Goal: Information Seeking & Learning: Learn about a topic

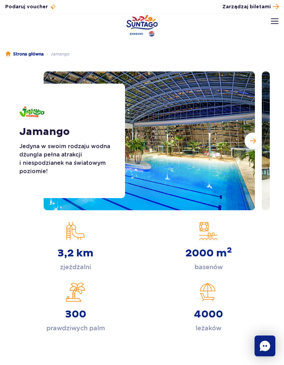
scroll to position [4, 0]
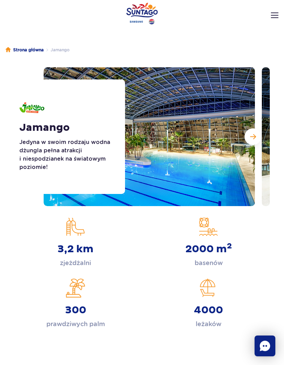
click at [256, 142] on button "Następny slajd" at bounding box center [253, 136] width 17 height 17
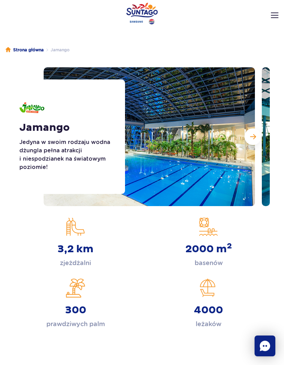
click at [17, 220] on div "3,2 km zjeżdżalni" at bounding box center [75, 242] width 123 height 51
click at [255, 147] on img at bounding box center [149, 136] width 211 height 139
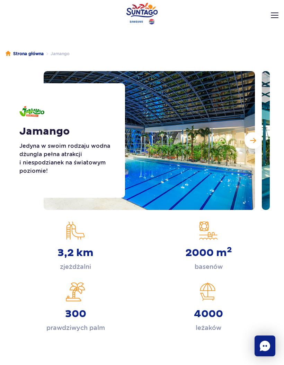
scroll to position [0, 0]
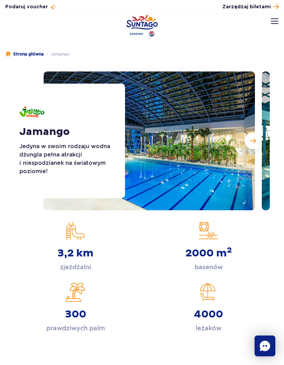
click at [257, 139] on button "Następny slajd" at bounding box center [253, 140] width 17 height 17
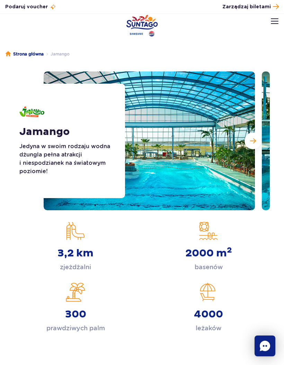
click at [258, 143] on button "Następny slajd" at bounding box center [253, 140] width 17 height 17
click at [256, 141] on span "Następny slajd" at bounding box center [253, 141] width 6 height 6
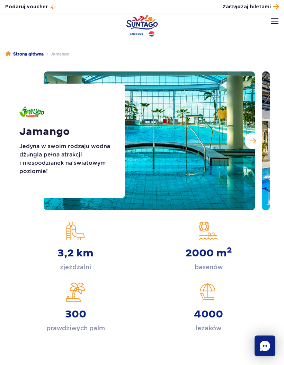
click at [256, 141] on span "Następny slajd" at bounding box center [253, 141] width 6 height 6
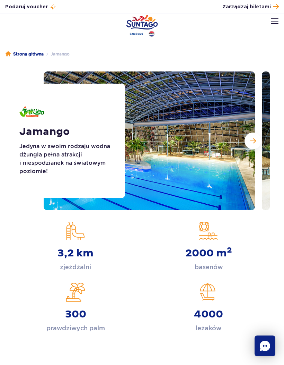
click at [278, 19] on img at bounding box center [275, 21] width 8 height 6
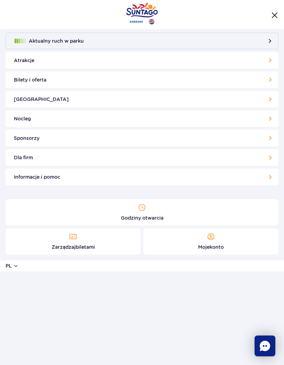
click at [263, 104] on link "[GEOGRAPHIC_DATA]" at bounding box center [142, 99] width 273 height 17
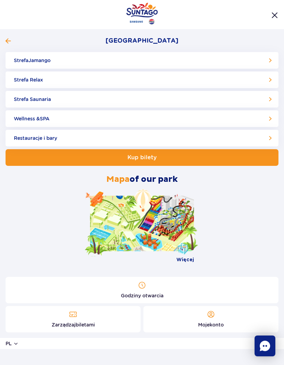
click at [263, 77] on link "Strefa Relax" at bounding box center [142, 79] width 273 height 17
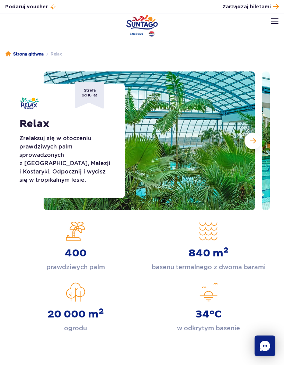
scroll to position [5, 0]
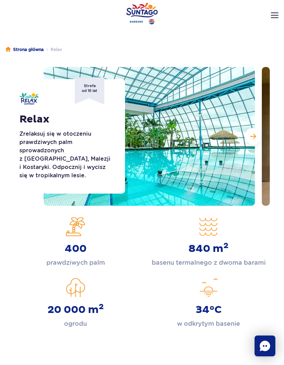
click at [255, 132] on button "Następny slajd" at bounding box center [253, 136] width 17 height 17
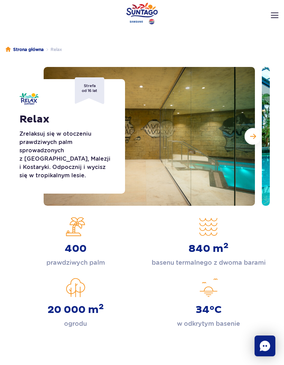
click at [258, 131] on button "Następny slajd" at bounding box center [253, 136] width 17 height 17
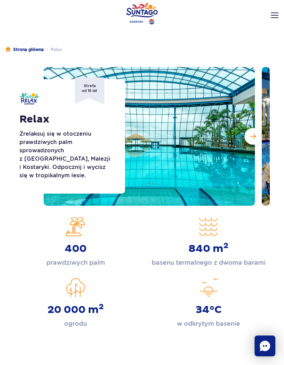
click at [255, 133] on span "Następny slajd" at bounding box center [253, 136] width 6 height 6
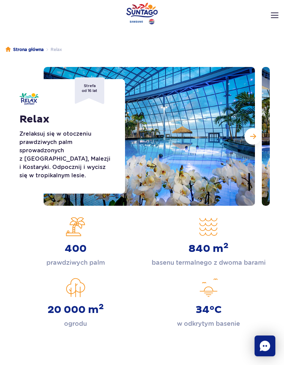
click at [79, 125] on h1 "Relax" at bounding box center [66, 119] width 95 height 12
click at [65, 174] on p "Zrelaksuj się w otoczeniu prawdziwych palm sprowadzonych z [GEOGRAPHIC_DATA], M…" at bounding box center [66, 155] width 95 height 50
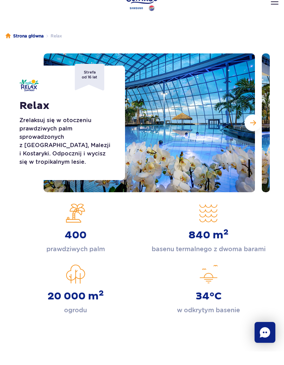
click at [256, 128] on button "Następny slajd" at bounding box center [253, 136] width 17 height 17
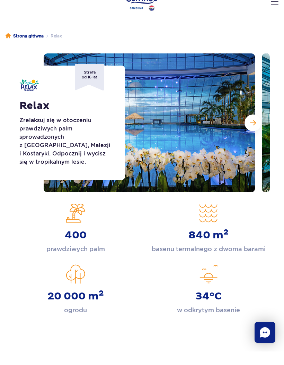
scroll to position [18, 0]
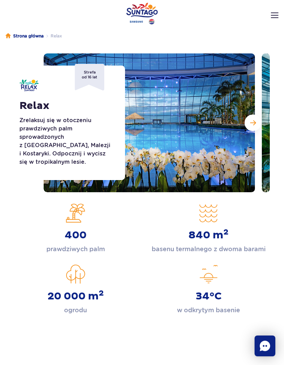
click at [258, 124] on button "Następny slajd" at bounding box center [253, 122] width 17 height 17
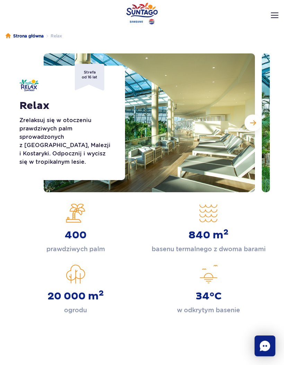
click at [256, 124] on button "Następny slajd" at bounding box center [253, 122] width 17 height 17
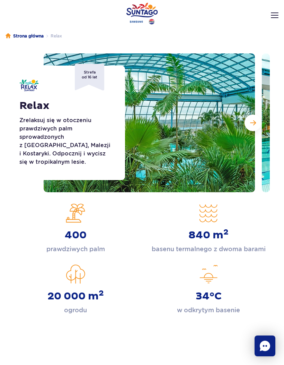
click at [255, 124] on span "Następny slajd" at bounding box center [253, 123] width 6 height 6
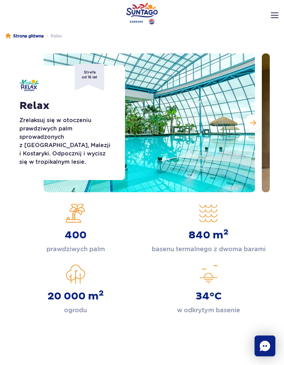
click at [256, 124] on span "Następny slajd" at bounding box center [253, 123] width 6 height 6
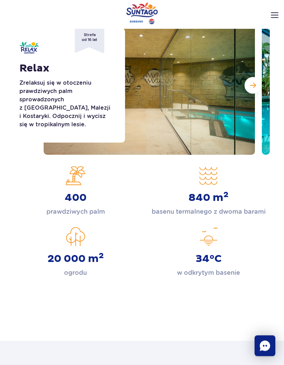
scroll to position [56, 0]
click at [256, 89] on button "Następny slajd" at bounding box center [253, 85] width 17 height 17
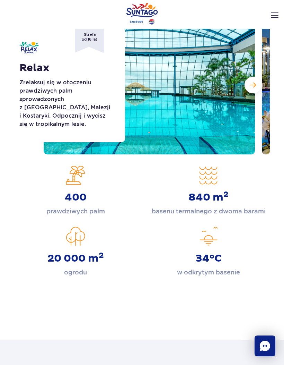
click at [259, 82] on button "Następny slajd" at bounding box center [253, 85] width 17 height 17
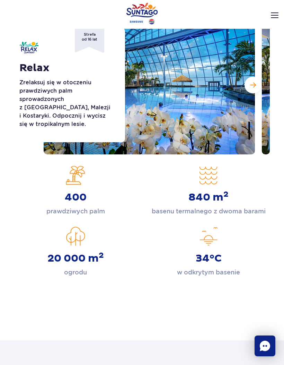
click at [259, 80] on button "Następny slajd" at bounding box center [253, 85] width 17 height 17
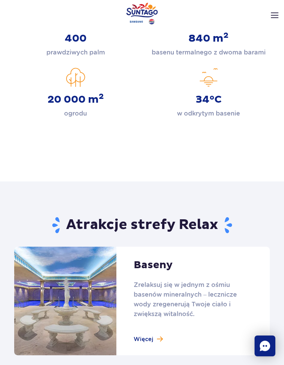
scroll to position [204, 0]
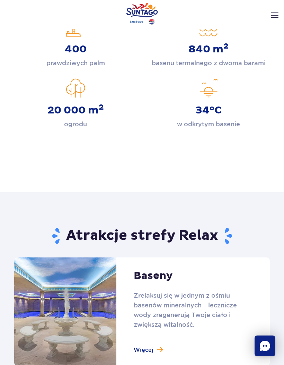
click at [276, 23] on header "Godziny otwarcia pl PL EN UA Moje konto Zarządzaj biletami Aktualny ruch w park…" at bounding box center [142, 29] width 284 height 30
click at [269, 12] on div "Podaruj voucher Podaruj Voucher prezentowy do Suntago! Zarządzaj biletami Posłu…" at bounding box center [142, 7] width 284 height 14
click at [275, 13] on img at bounding box center [275, 15] width 8 height 6
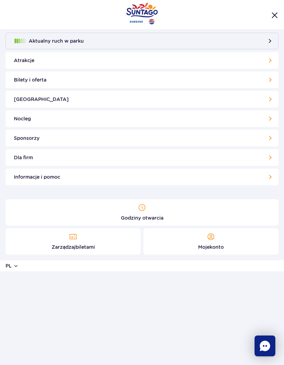
click at [270, 98] on link "[GEOGRAPHIC_DATA]" at bounding box center [142, 99] width 273 height 17
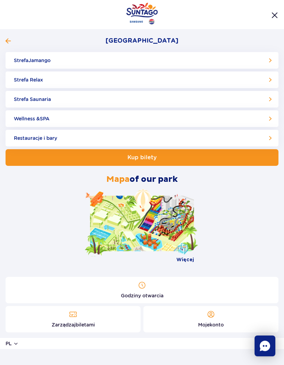
click at [53, 101] on link "Strefa Saunaria" at bounding box center [142, 99] width 273 height 17
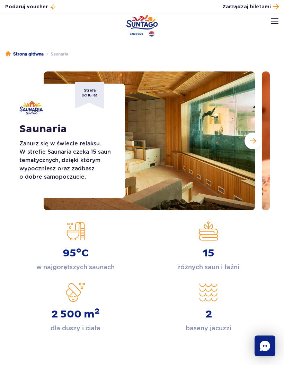
click at [256, 139] on button "Następny slajd" at bounding box center [253, 140] width 17 height 17
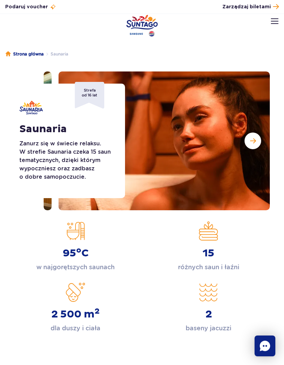
click at [254, 142] on span "Następny slajd" at bounding box center [253, 141] width 6 height 6
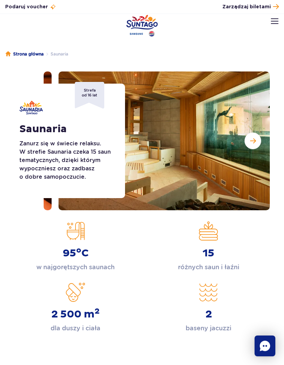
click at [255, 139] on span "Następny slajd" at bounding box center [253, 141] width 6 height 6
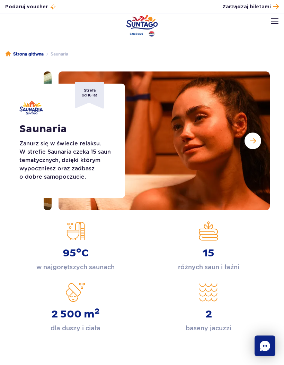
click at [257, 138] on button "Następny slajd" at bounding box center [253, 140] width 17 height 17
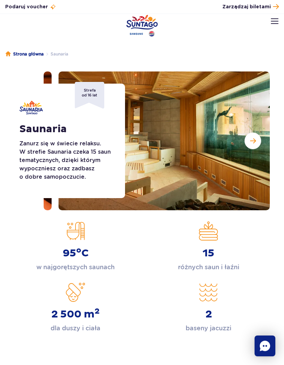
click at [220, 166] on img at bounding box center [164, 140] width 211 height 139
click at [213, 181] on img at bounding box center [164, 140] width 211 height 139
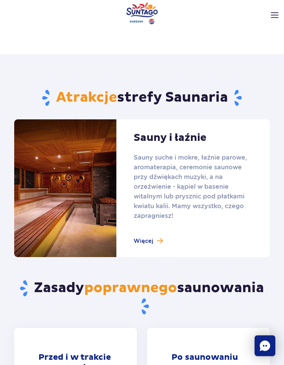
scroll to position [326, 0]
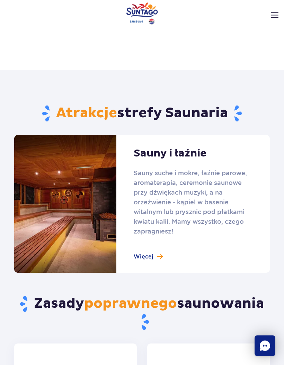
click at [181, 249] on link at bounding box center [142, 204] width 256 height 138
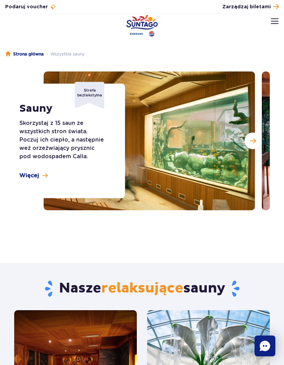
click at [258, 140] on button "Następny slajd" at bounding box center [253, 140] width 17 height 17
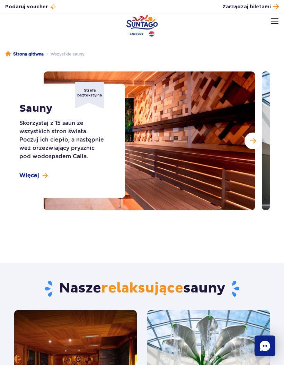
click at [254, 142] on span "Następny slajd" at bounding box center [253, 141] width 6 height 6
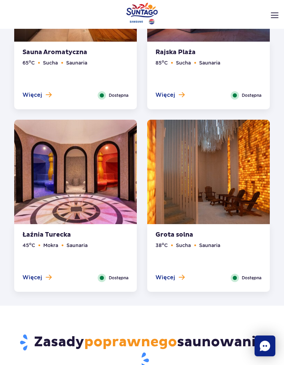
scroll to position [918, 0]
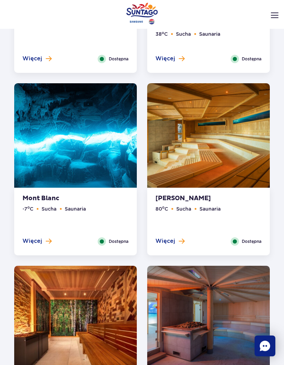
click at [94, 161] on img at bounding box center [75, 137] width 123 height 108
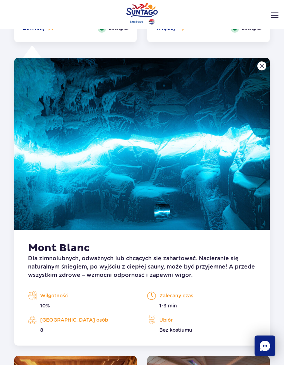
scroll to position [820, 0]
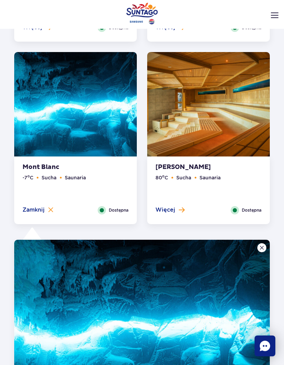
click at [237, 127] on img at bounding box center [208, 106] width 123 height 108
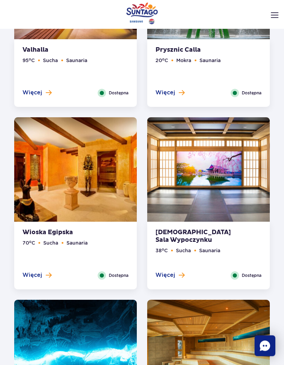
click at [229, 202] on img at bounding box center [208, 171] width 123 height 108
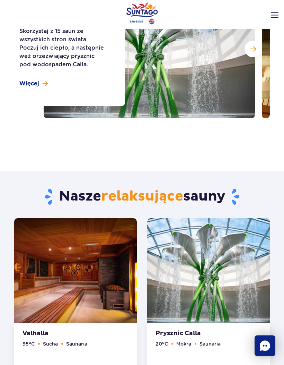
scroll to position [0, 0]
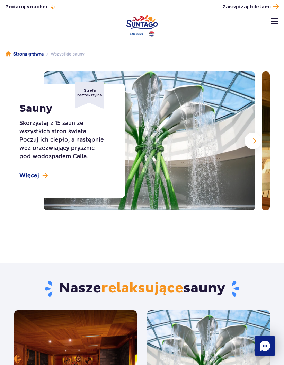
click at [274, 20] on img at bounding box center [275, 21] width 8 height 6
click at [274, 23] on img at bounding box center [275, 21] width 8 height 6
click at [271, 23] on img at bounding box center [275, 21] width 8 height 6
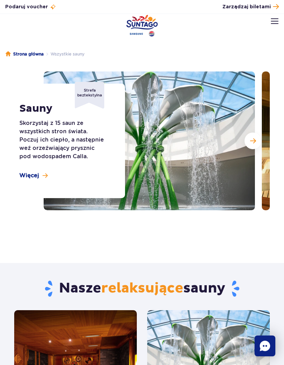
click at [273, 24] on img at bounding box center [275, 21] width 8 height 6
click at [276, 22] on img at bounding box center [275, 21] width 8 height 6
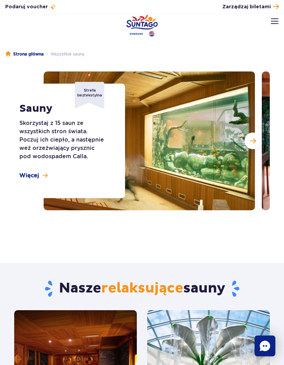
click at [272, 22] on img at bounding box center [275, 21] width 8 height 6
click at [271, 10] on link "Zarządzaj biletami" at bounding box center [250, 6] width 56 height 9
click at [276, 24] on img at bounding box center [275, 21] width 8 height 6
click at [271, 25] on button at bounding box center [275, 21] width 8 height 8
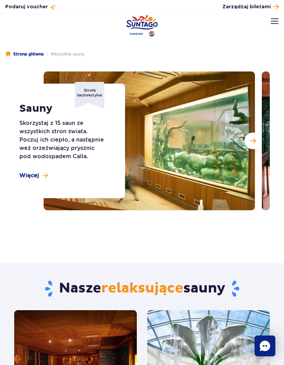
click at [29, 51] on link "Strona główna" at bounding box center [25, 54] width 38 height 7
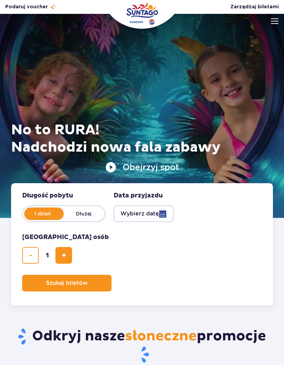
click at [271, 28] on div at bounding box center [142, 116] width 284 height 204
click at [279, 16] on div at bounding box center [142, 116] width 284 height 204
click at [271, 24] on button at bounding box center [275, 21] width 8 height 8
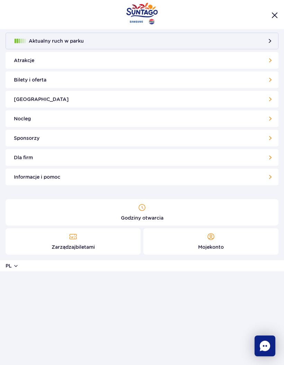
click at [271, 24] on div at bounding box center [142, 14] width 284 height 29
click at [259, 97] on link "[GEOGRAPHIC_DATA]" at bounding box center [142, 99] width 273 height 17
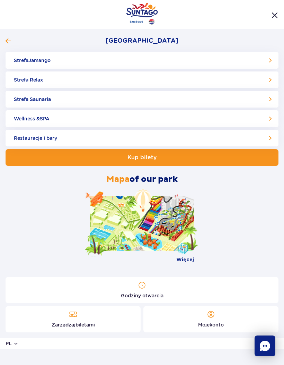
click at [153, 98] on link "Strefa Saunaria" at bounding box center [142, 99] width 273 height 17
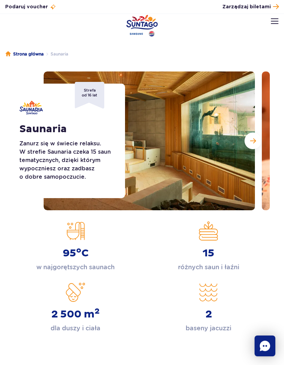
click at [274, 21] on img at bounding box center [275, 21] width 8 height 6
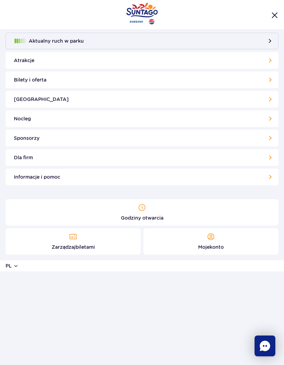
click at [203, 99] on link "[GEOGRAPHIC_DATA]" at bounding box center [142, 99] width 273 height 17
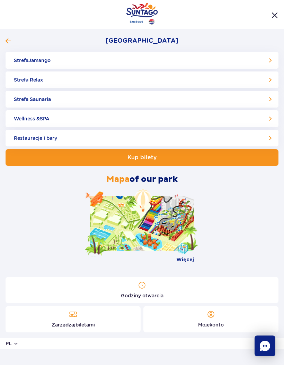
click at [157, 76] on link "Strefa Relax" at bounding box center [142, 79] width 273 height 17
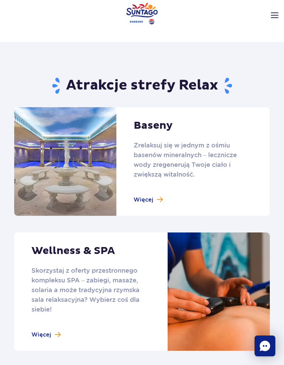
scroll to position [364, 0]
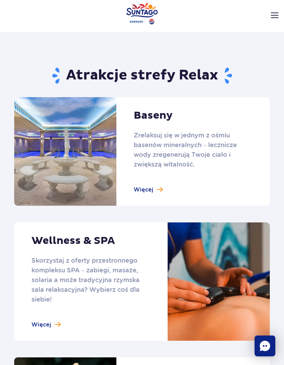
click at [157, 189] on link at bounding box center [142, 151] width 256 height 108
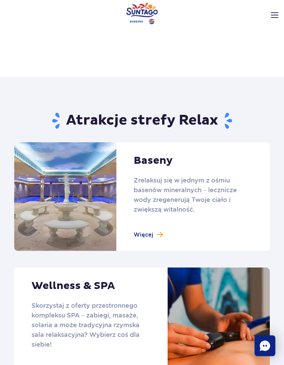
scroll to position [321, 0]
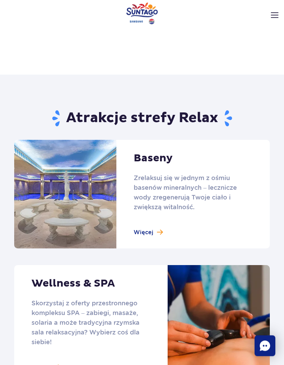
click at [44, 319] on link at bounding box center [142, 324] width 256 height 118
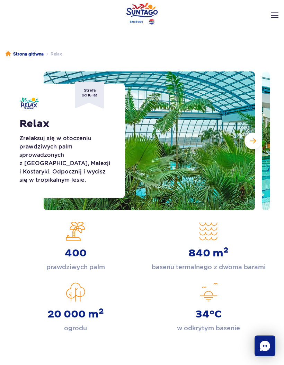
scroll to position [350, 0]
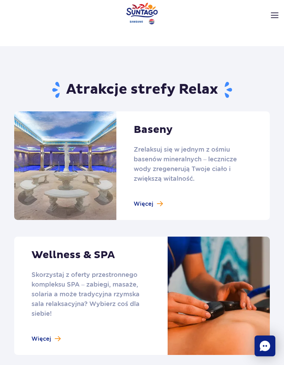
click at [270, 19] on header "Godziny otwarcia pl PL EN UA Moje konto Zarządzaj biletami Aktualny ruch w park…" at bounding box center [142, 29] width 284 height 30
click at [273, 17] on header "Godziny otwarcia pl PL EN UA Moje konto Zarządzaj biletami Aktualny ruch w park…" at bounding box center [142, 29] width 284 height 30
click at [280, 10] on div "Podaruj voucher Podaruj Voucher prezentowy do Suntago! Zarządzaj biletami Posłu…" at bounding box center [142, 7] width 284 height 14
click at [276, 13] on img at bounding box center [275, 15] width 8 height 6
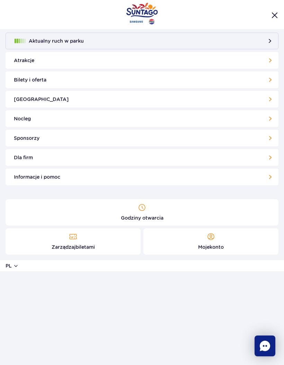
click at [254, 97] on link "[GEOGRAPHIC_DATA]" at bounding box center [142, 99] width 273 height 17
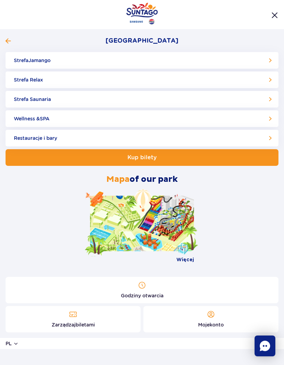
click at [163, 60] on link "Strefa Jamango" at bounding box center [142, 60] width 273 height 17
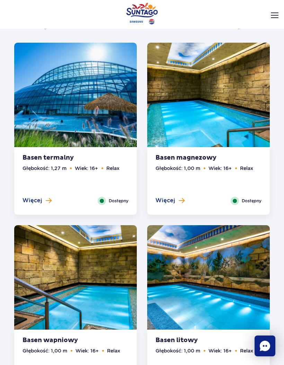
scroll to position [255, 0]
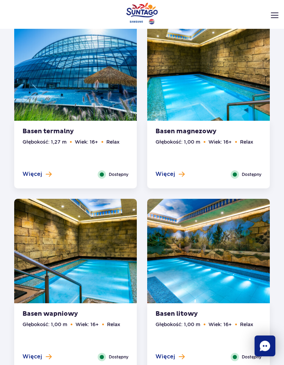
click at [106, 143] on ul "Głębokość: 1,27 m Wiek: 16+ Relax" at bounding box center [76, 154] width 106 height 32
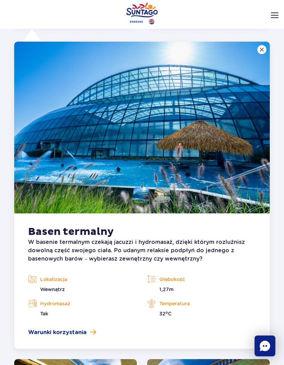
scroll to position [462, 0]
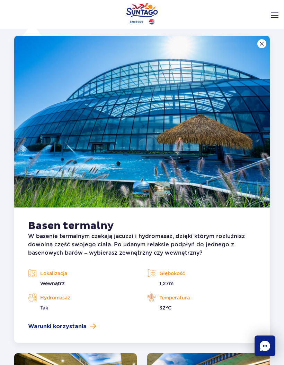
click at [264, 41] on button at bounding box center [262, 43] width 9 height 9
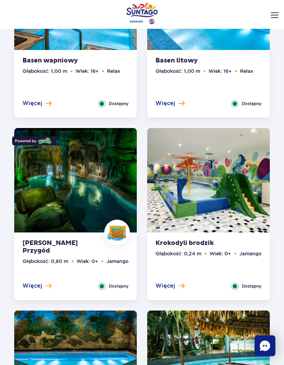
scroll to position [547, 0]
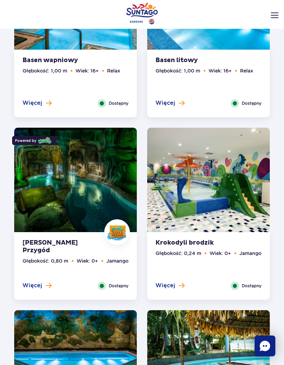
click at [110, 184] on img at bounding box center [75, 182] width 123 height 108
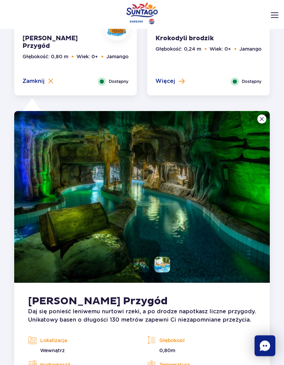
scroll to position [820, 0]
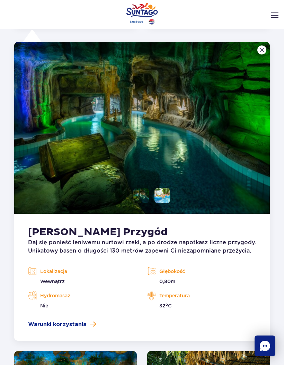
click at [266, 49] on button at bounding box center [262, 49] width 9 height 9
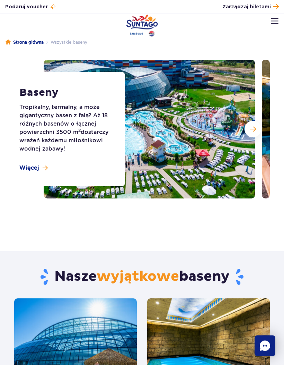
scroll to position [0, 0]
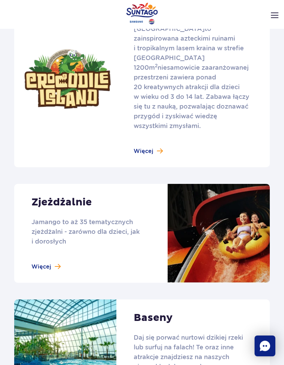
scroll to position [473, 0]
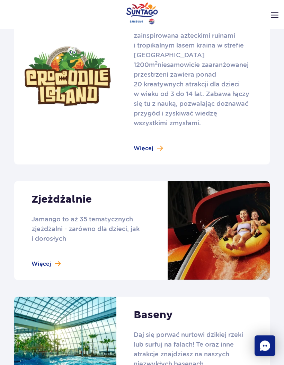
click at [158, 353] on link at bounding box center [142, 351] width 256 height 108
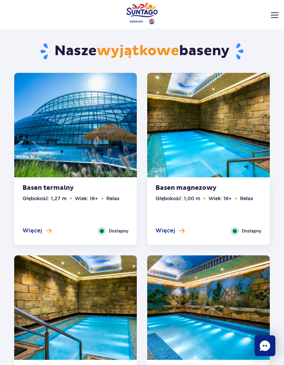
scroll to position [238, 0]
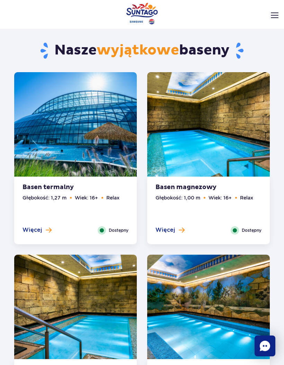
click at [28, 230] on span "Więcej" at bounding box center [33, 230] width 20 height 8
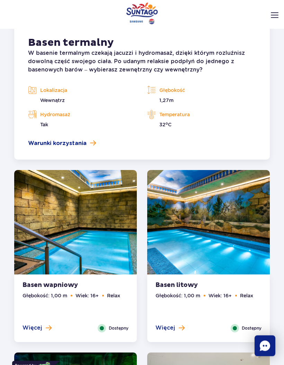
scroll to position [645, 0]
click at [38, 143] on span "Warunki korzystania" at bounding box center [57, 143] width 59 height 8
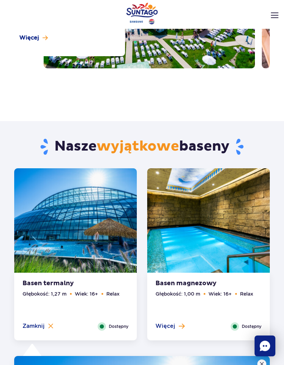
scroll to position [0, 0]
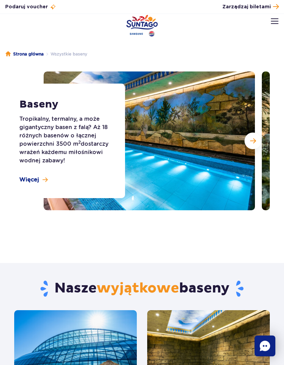
click at [271, 22] on img at bounding box center [275, 21] width 8 height 6
click at [274, 23] on img at bounding box center [275, 21] width 8 height 6
click at [21, 53] on link "Strona główna" at bounding box center [25, 54] width 38 height 7
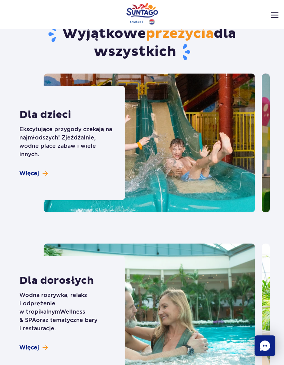
scroll to position [2062, 0]
click at [273, 12] on img at bounding box center [275, 15] width 8 height 6
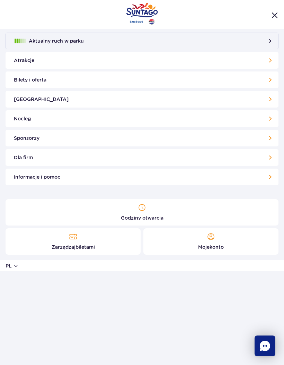
click at [18, 98] on link "[GEOGRAPHIC_DATA]" at bounding box center [142, 99] width 273 height 17
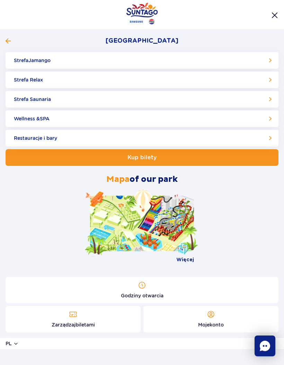
click at [122, 225] on link at bounding box center [142, 222] width 104 height 55
click at [19, 139] on link "Restauracje i bary" at bounding box center [142, 138] width 273 height 17
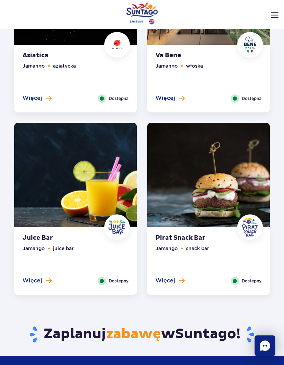
scroll to position [510, 0]
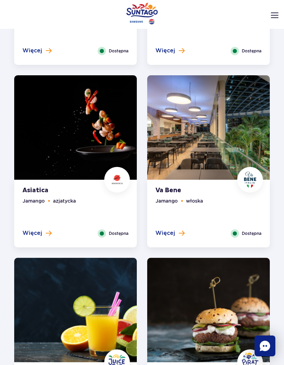
click at [33, 234] on span "Więcej" at bounding box center [33, 233] width 20 height 8
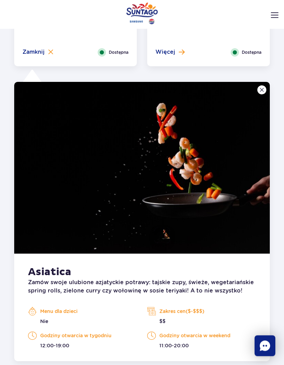
scroll to position [596, 0]
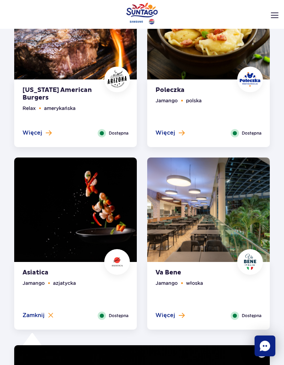
click at [25, 98] on strong "[US_STATE] American Burgers" at bounding box center [65, 93] width 84 height 15
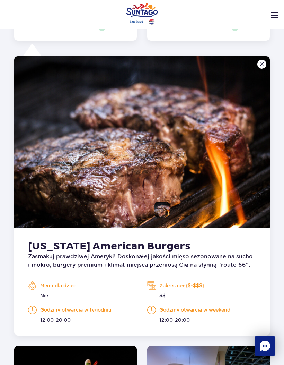
scroll to position [414, 0]
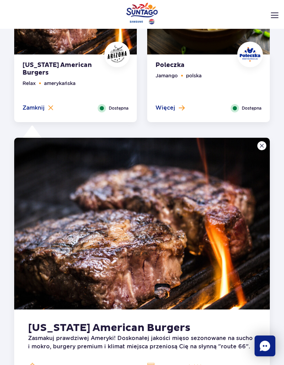
click at [175, 104] on button "Więcej" at bounding box center [170, 108] width 29 height 8
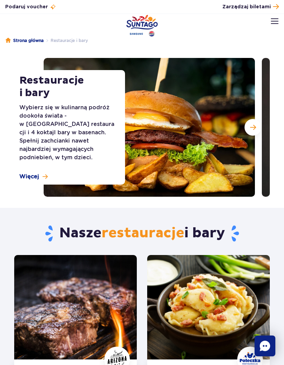
scroll to position [0, 0]
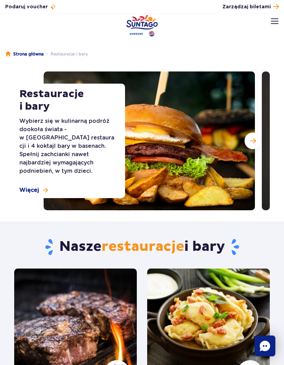
click at [275, 19] on img at bounding box center [275, 21] width 8 height 6
click at [275, 23] on img at bounding box center [275, 21] width 8 height 6
click at [271, 22] on img at bounding box center [275, 21] width 8 height 6
click at [272, 24] on img at bounding box center [275, 21] width 8 height 6
click at [272, 21] on img at bounding box center [275, 21] width 8 height 6
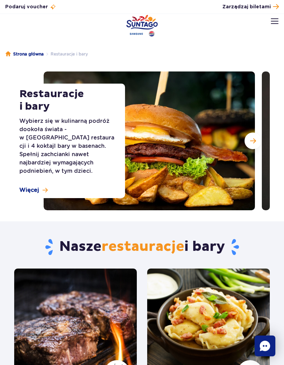
click at [22, 53] on link "Strona główna" at bounding box center [25, 54] width 38 height 7
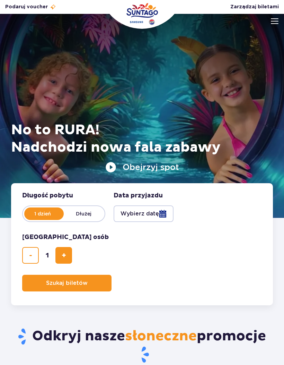
click at [274, 23] on img at bounding box center [275, 21] width 8 height 6
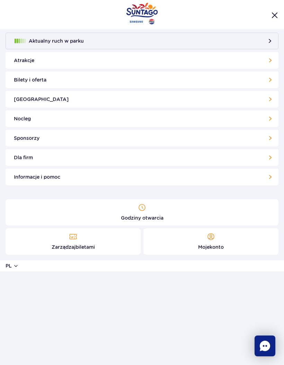
click at [209, 99] on link "[GEOGRAPHIC_DATA]" at bounding box center [142, 99] width 273 height 17
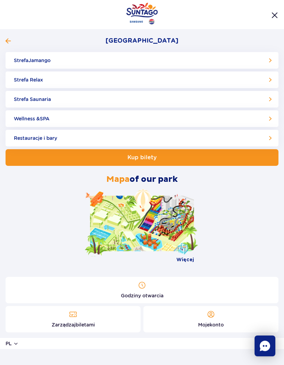
click at [165, 62] on link "Strefa Jamango" at bounding box center [142, 60] width 273 height 17
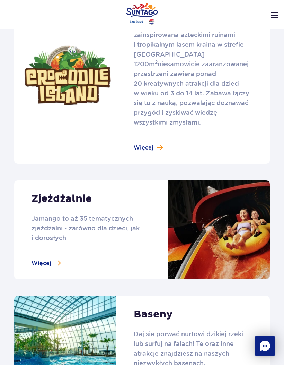
scroll to position [540, 0]
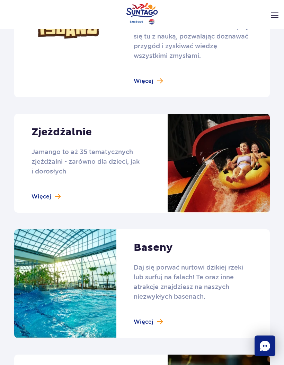
click at [44, 186] on link at bounding box center [142, 163] width 256 height 99
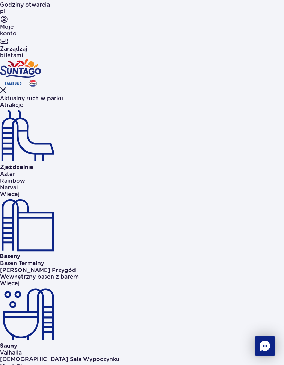
scroll to position [233, 0]
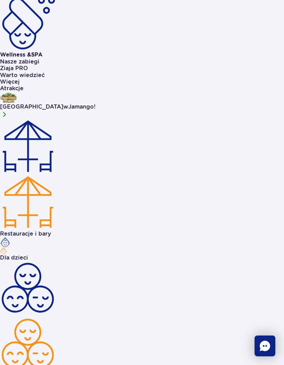
scroll to position [624, 0]
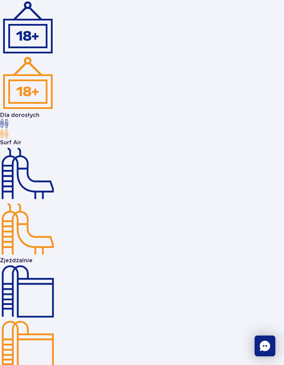
scroll to position [956, 0]
